Goal: Browse casually: Explore the website without a specific task or goal

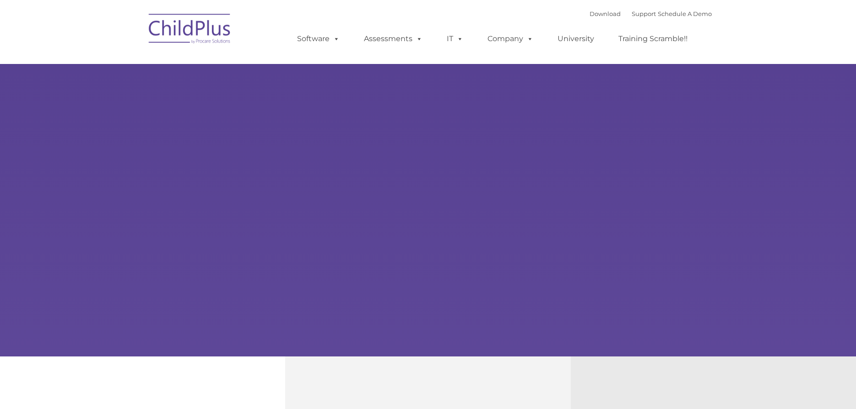
select select "MEDIUM"
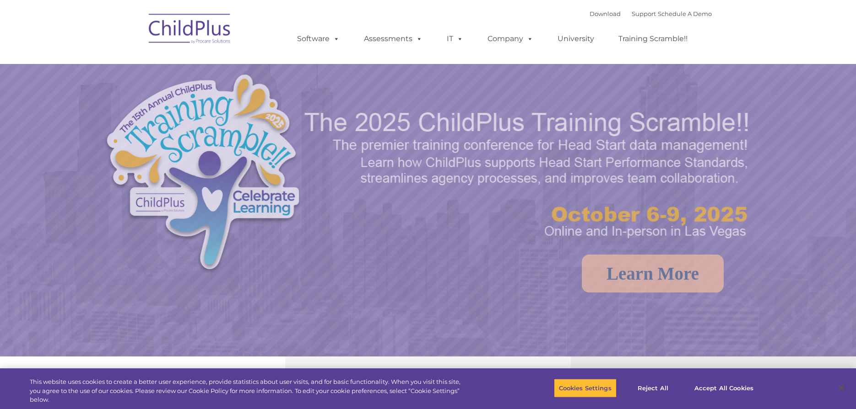
select select "MEDIUM"
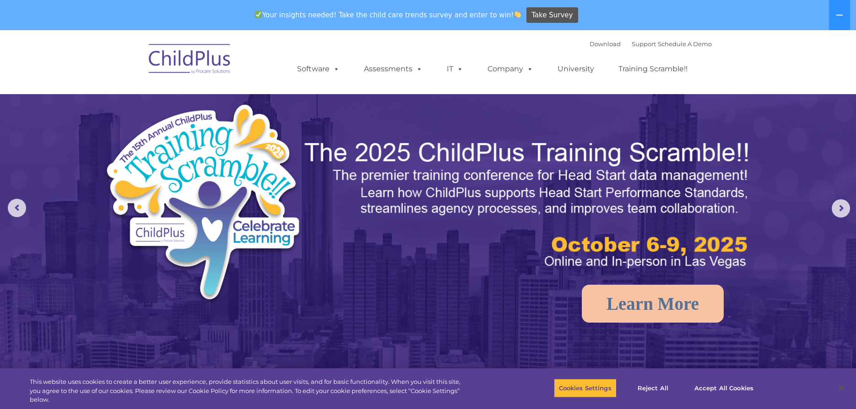
click at [198, 54] on img at bounding box center [190, 61] width 92 height 46
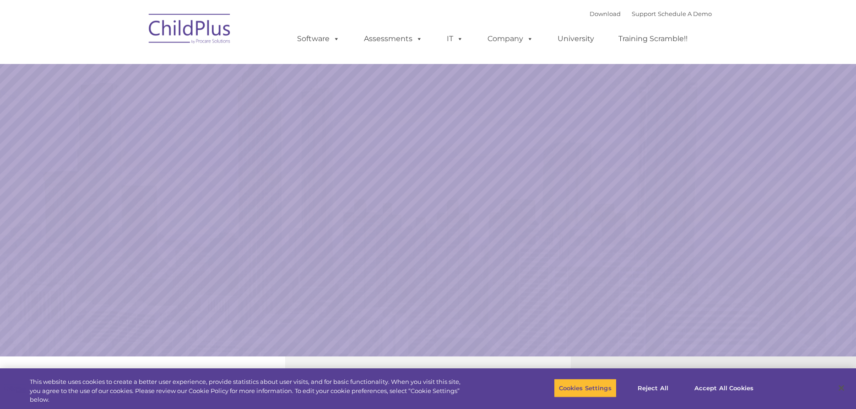
select select "MEDIUM"
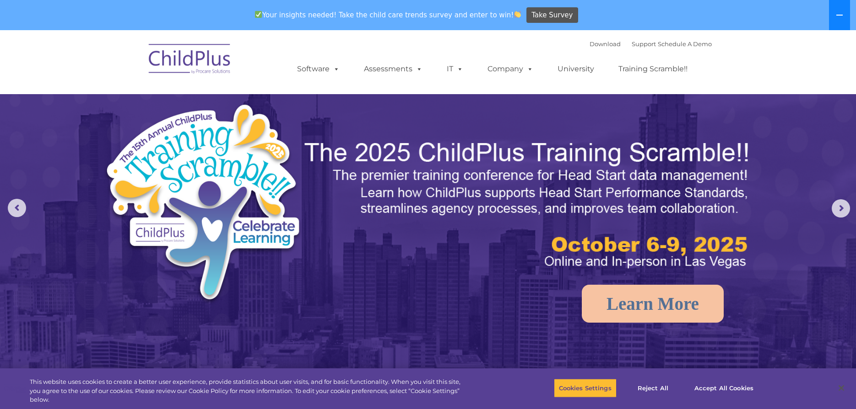
click at [839, 16] on icon at bounding box center [838, 14] width 7 height 7
